Goal: Check status: Check status

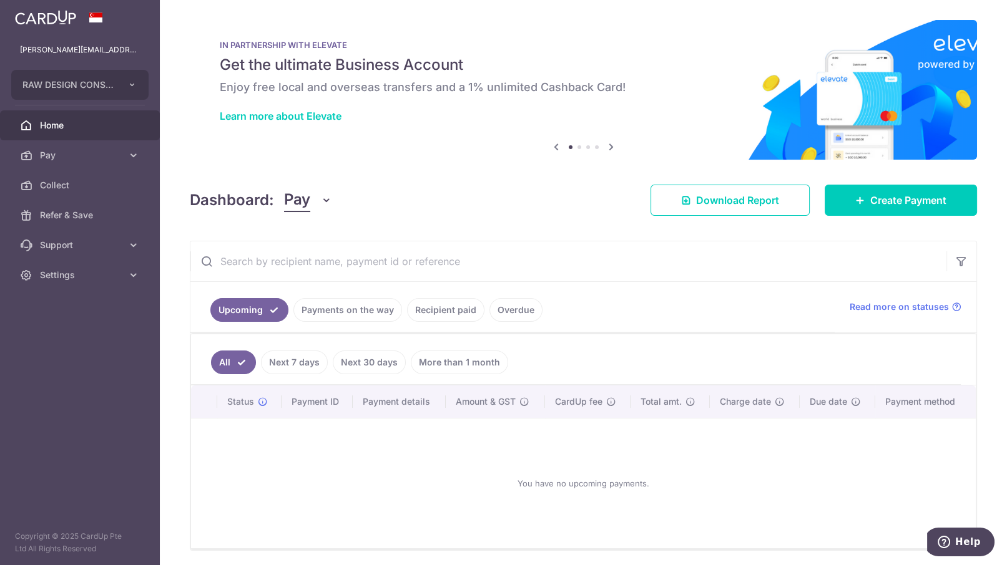
click at [347, 303] on link "Payments on the way" at bounding box center [347, 310] width 109 height 24
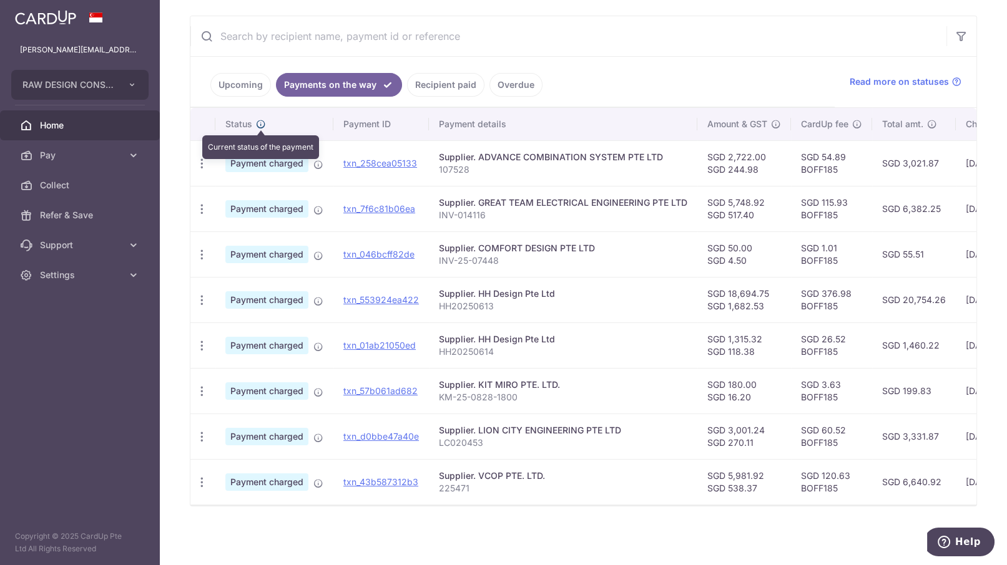
click at [261, 119] on icon at bounding box center [261, 124] width 10 height 10
